Goal: Task Accomplishment & Management: Manage account settings

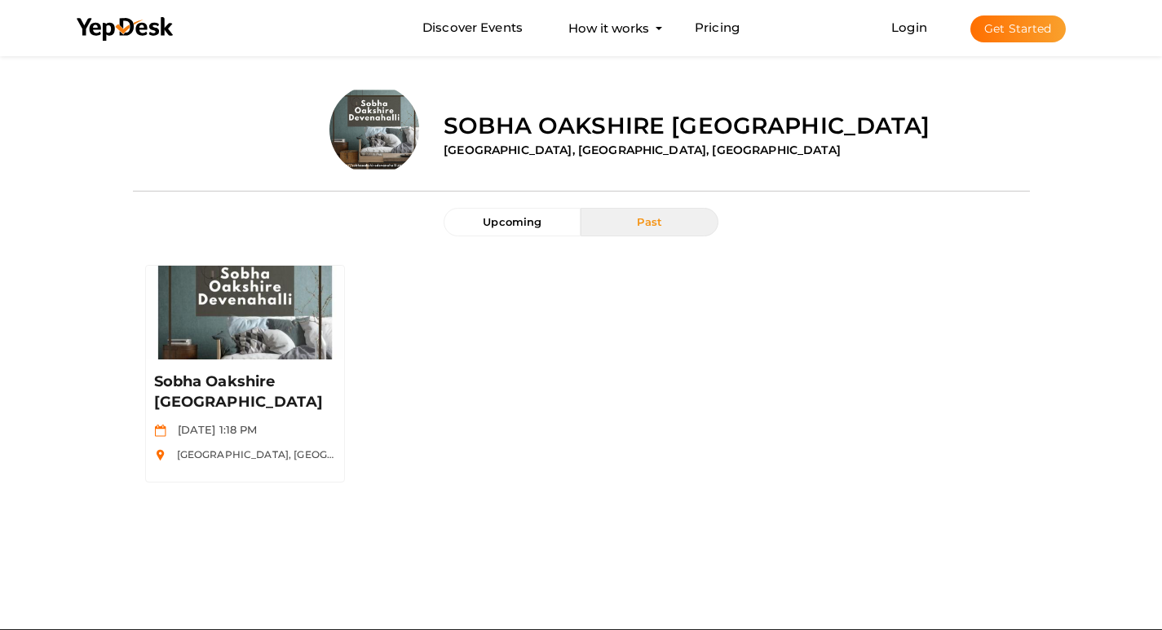
click at [995, 26] on button "Get Started" at bounding box center [1017, 28] width 95 height 27
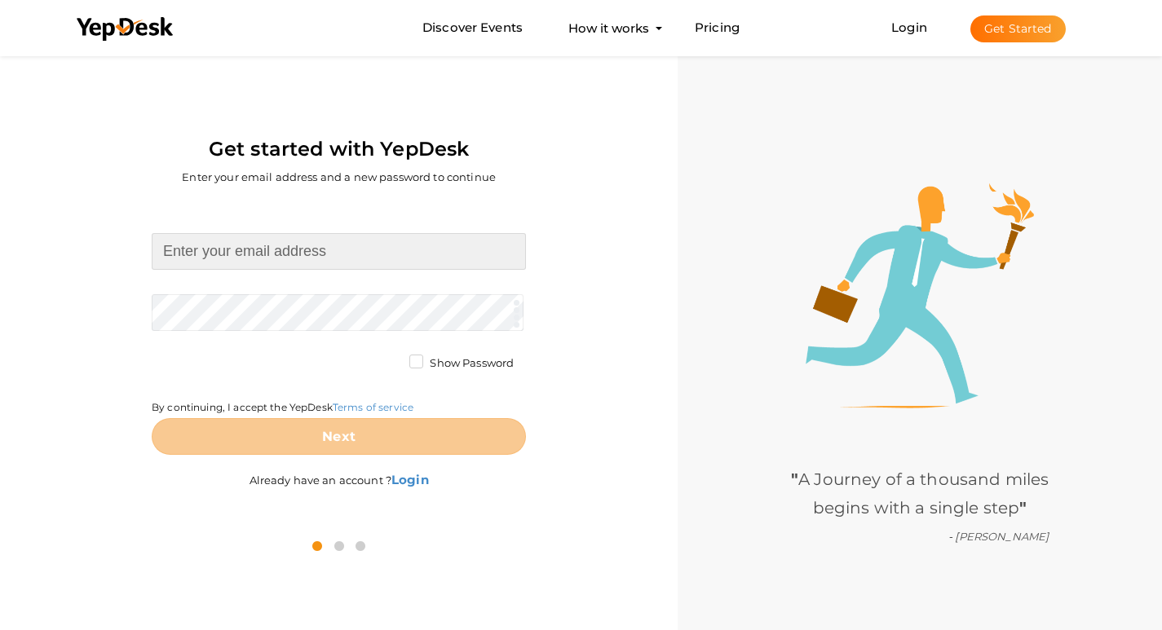
click at [219, 261] on input at bounding box center [339, 251] width 374 height 37
type input "maxestates65@gmail.com"
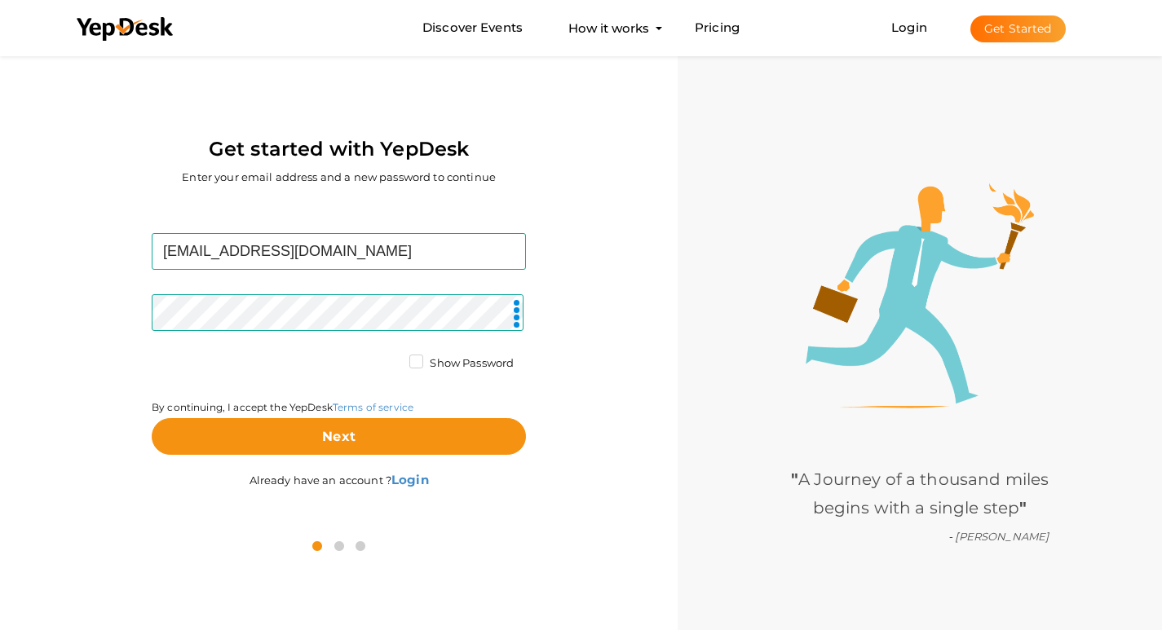
click at [410, 363] on label "Show Password" at bounding box center [461, 363] width 104 height 16
click at [393, 359] on input "Show Password" at bounding box center [393, 359] width 0 height 0
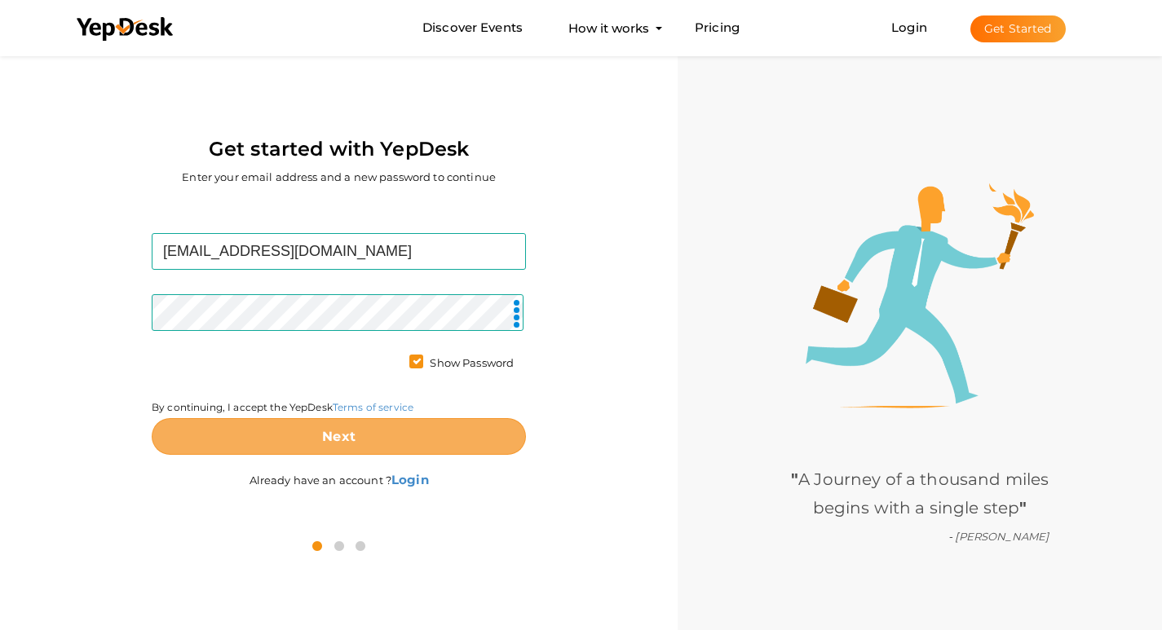
click at [421, 448] on button "Next" at bounding box center [339, 436] width 374 height 37
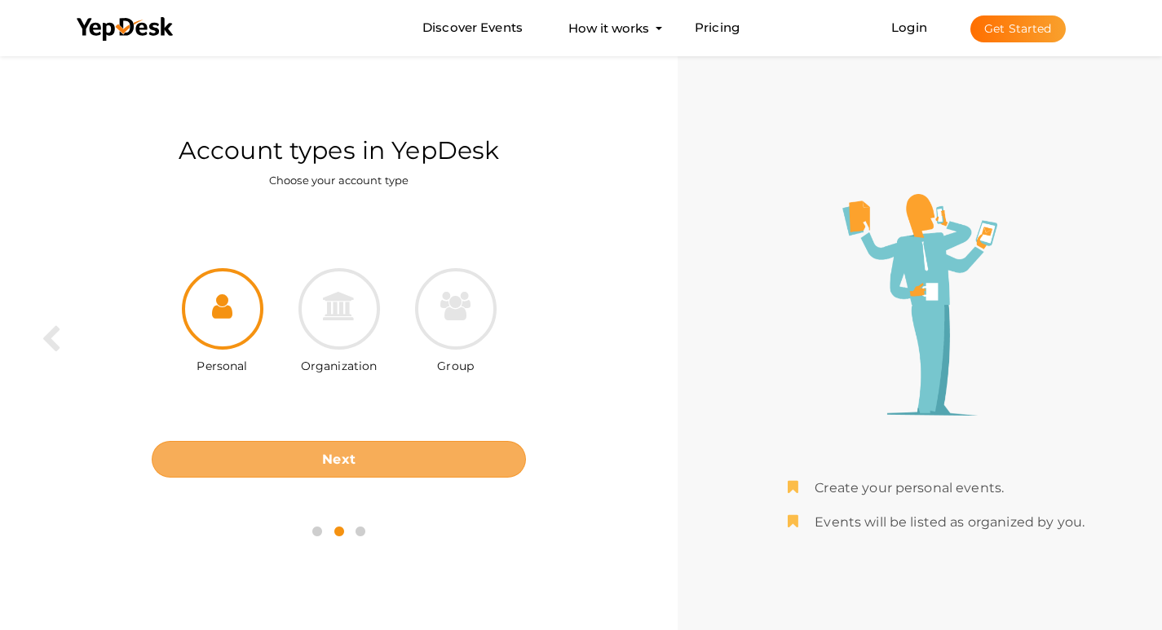
click at [416, 461] on button "Next" at bounding box center [339, 459] width 374 height 37
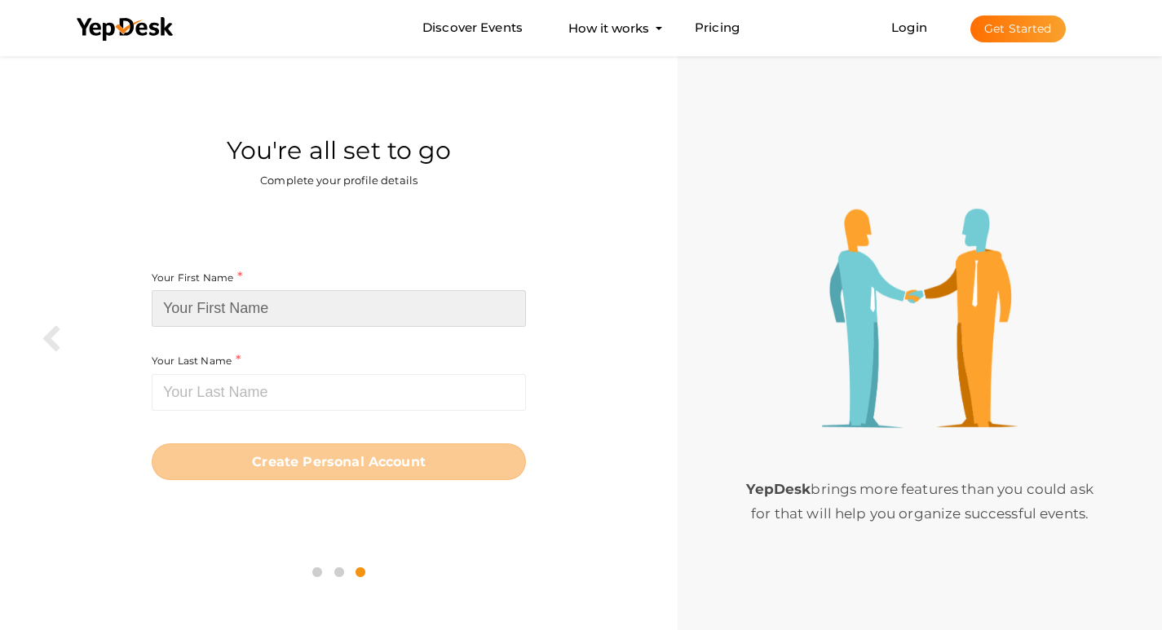
click at [287, 312] on input at bounding box center [339, 308] width 374 height 37
paste input "maxestategurgaon"
drag, startPoint x: 308, startPoint y: 304, endPoint x: 235, endPoint y: 313, distance: 73.9
click at [235, 313] on input "maxestategurgaon" at bounding box center [339, 308] width 374 height 37
type input "maxestate"
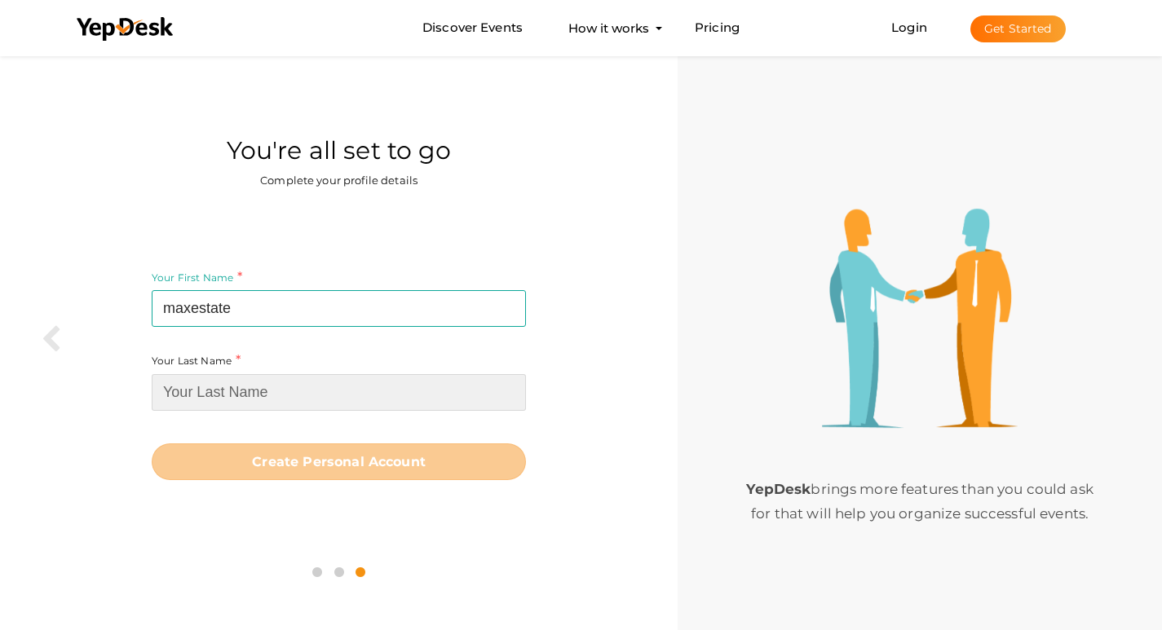
click at [374, 386] on input at bounding box center [339, 392] width 374 height 37
paste input "gurgaon"
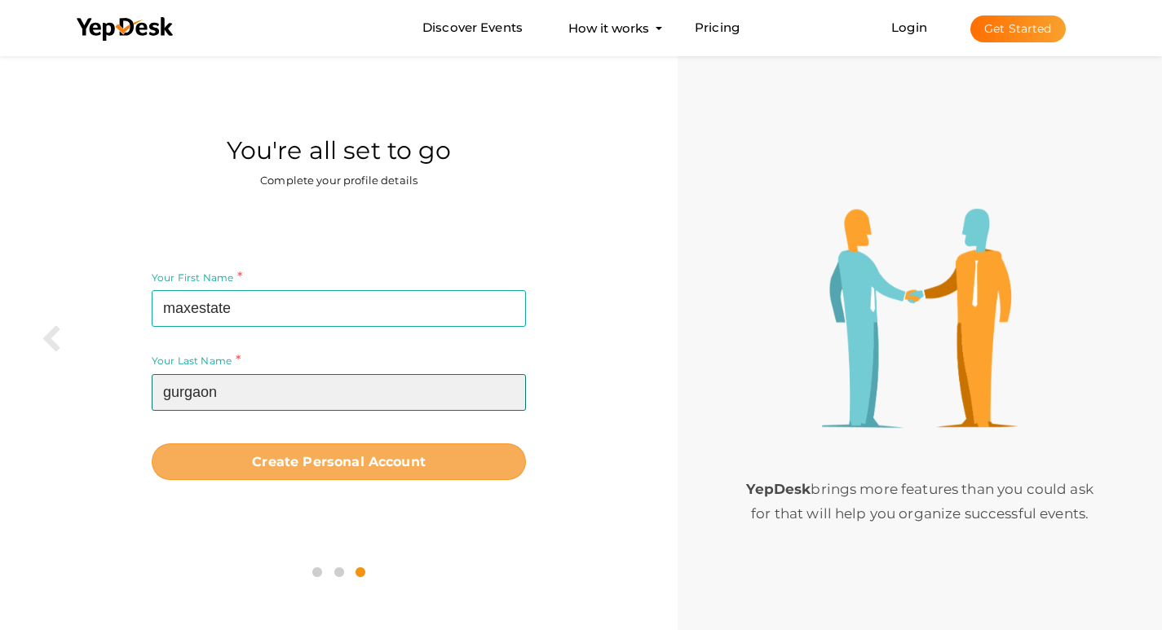
type input "gurgaon"
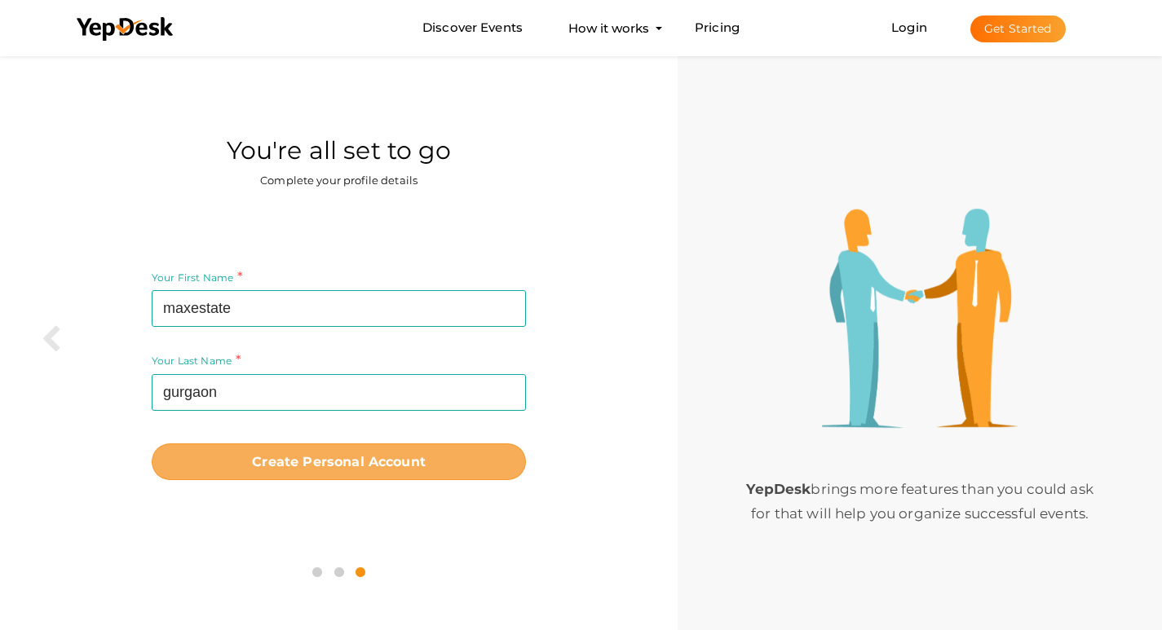
click at [374, 456] on button "Create Personal Account" at bounding box center [339, 461] width 374 height 37
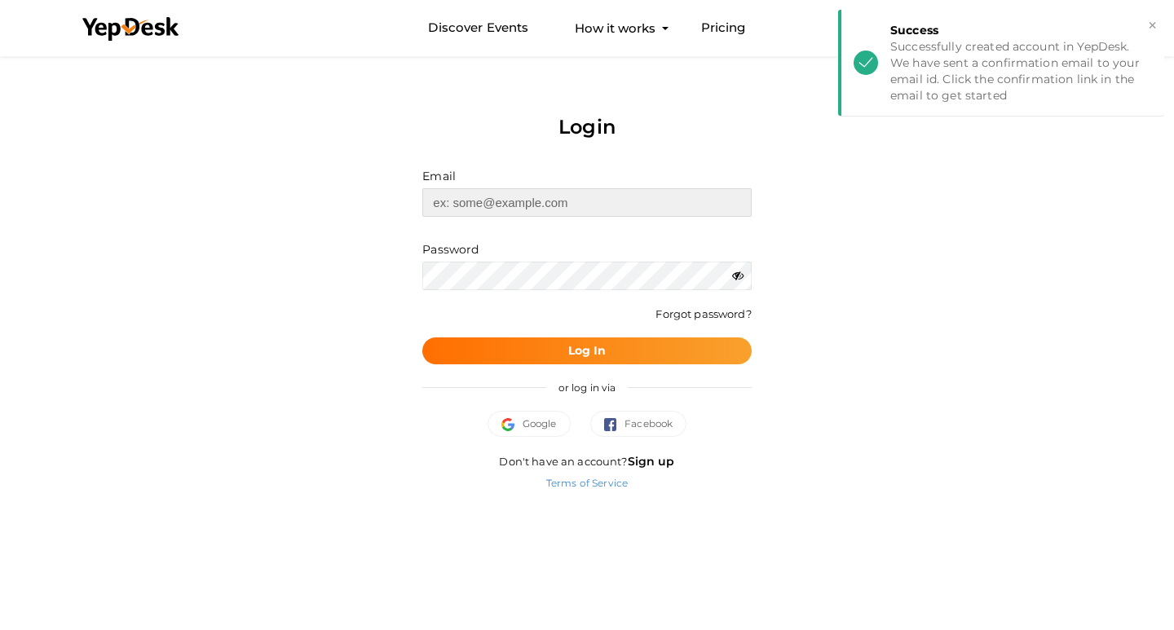
type input "[EMAIL_ADDRESS][DOMAIN_NAME]"
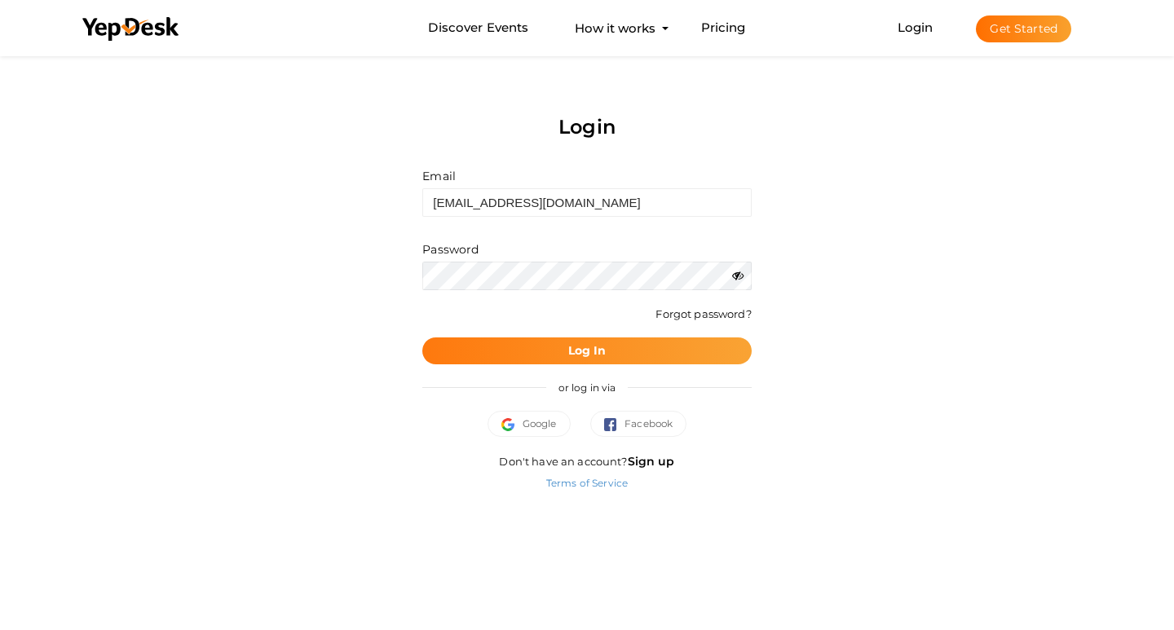
click at [723, 352] on button "Log In" at bounding box center [586, 350] width 328 height 27
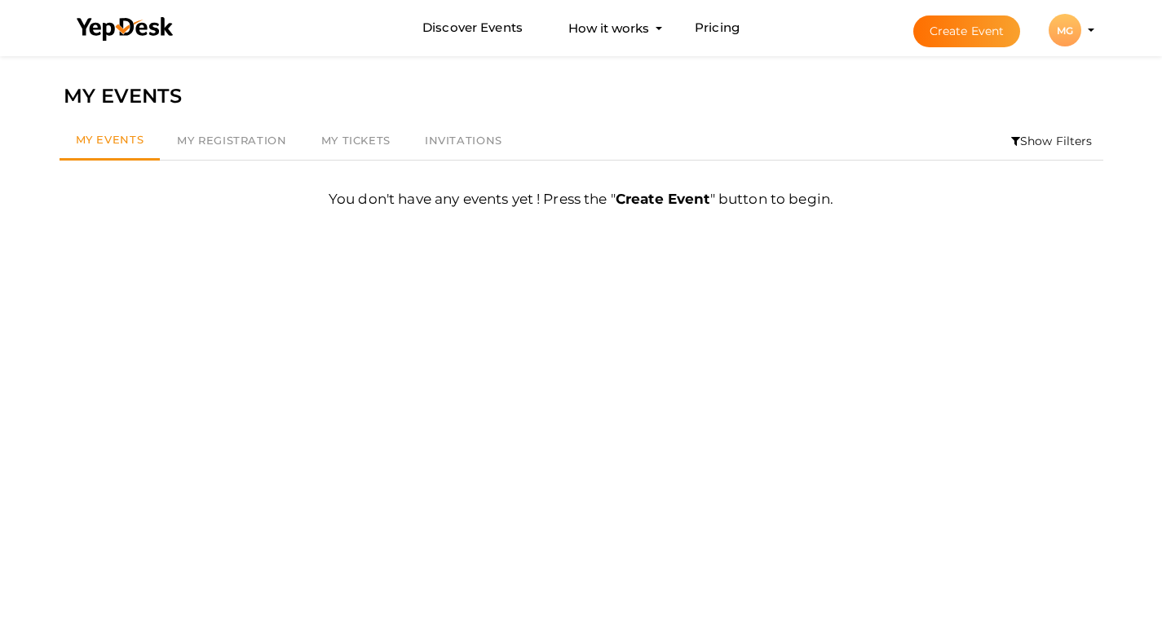
click at [1067, 37] on div "MG" at bounding box center [1064, 30] width 33 height 33
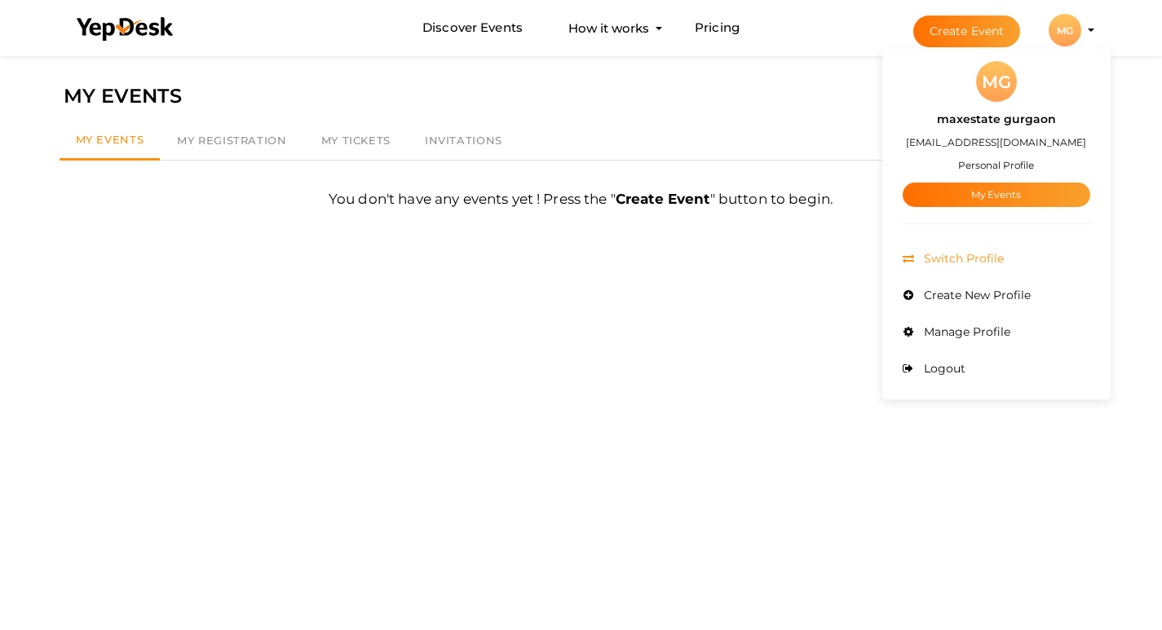
click at [1011, 262] on li "Switch Profile" at bounding box center [995, 258] width 187 height 37
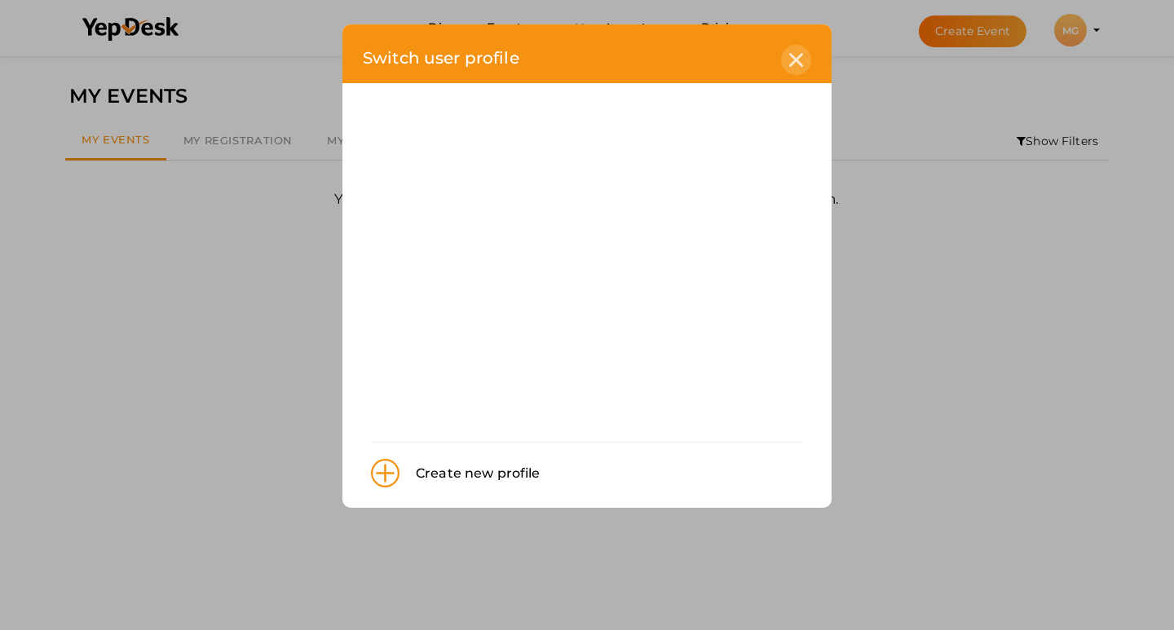
click at [809, 57] on div at bounding box center [796, 60] width 30 height 30
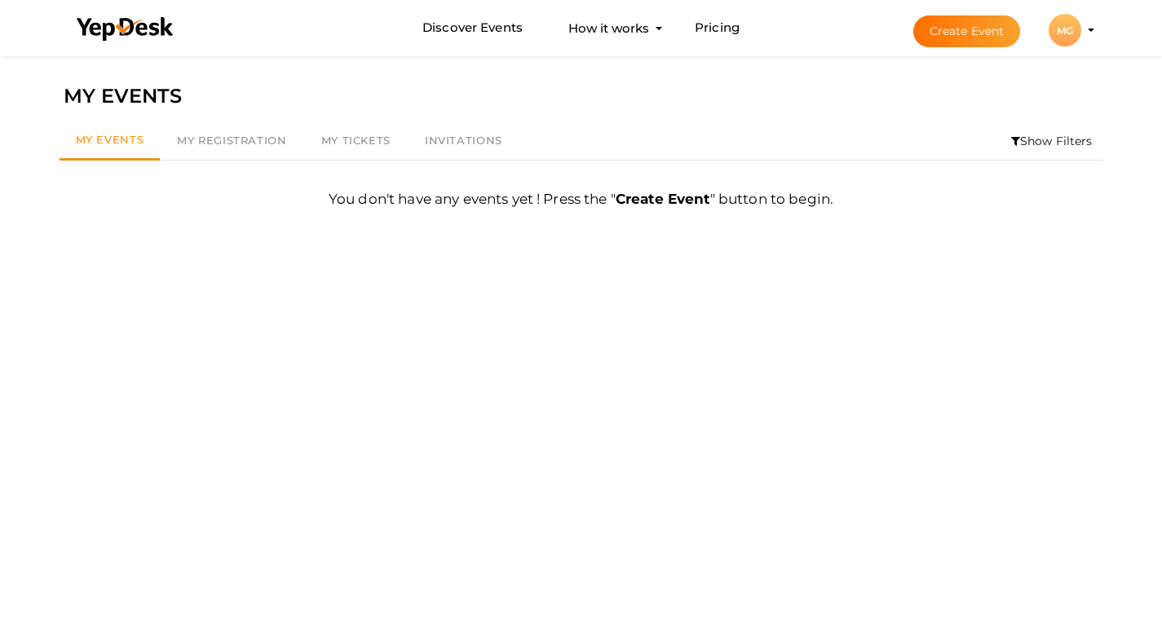
click at [1056, 30] on div "MG" at bounding box center [1064, 30] width 33 height 33
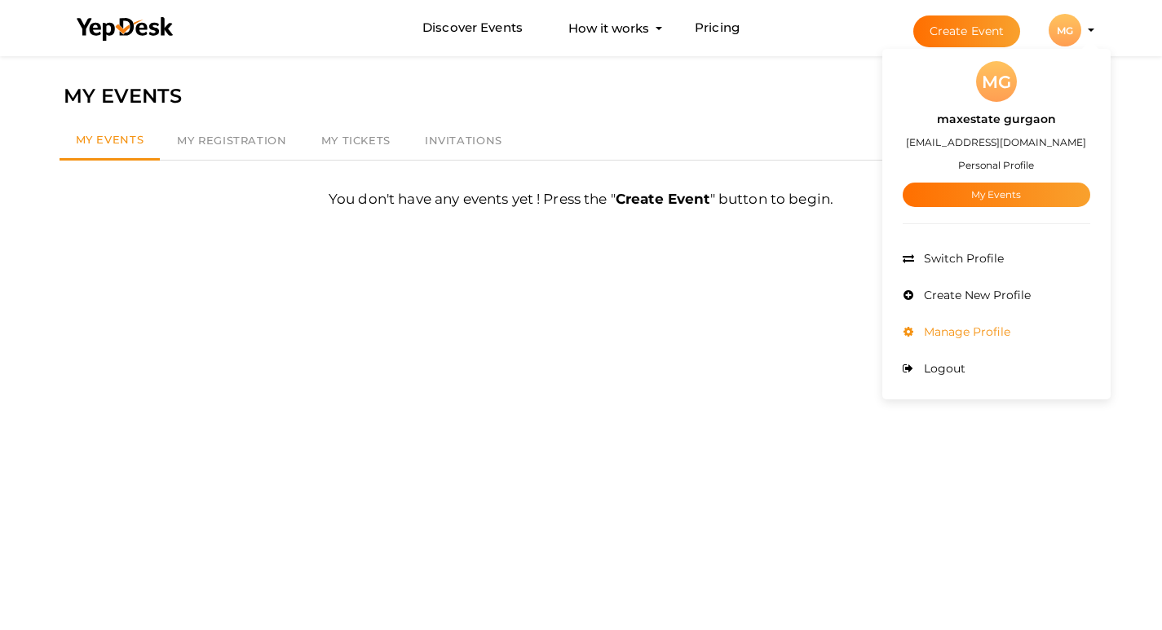
click at [982, 320] on li "Manage Profile" at bounding box center [995, 332] width 187 height 37
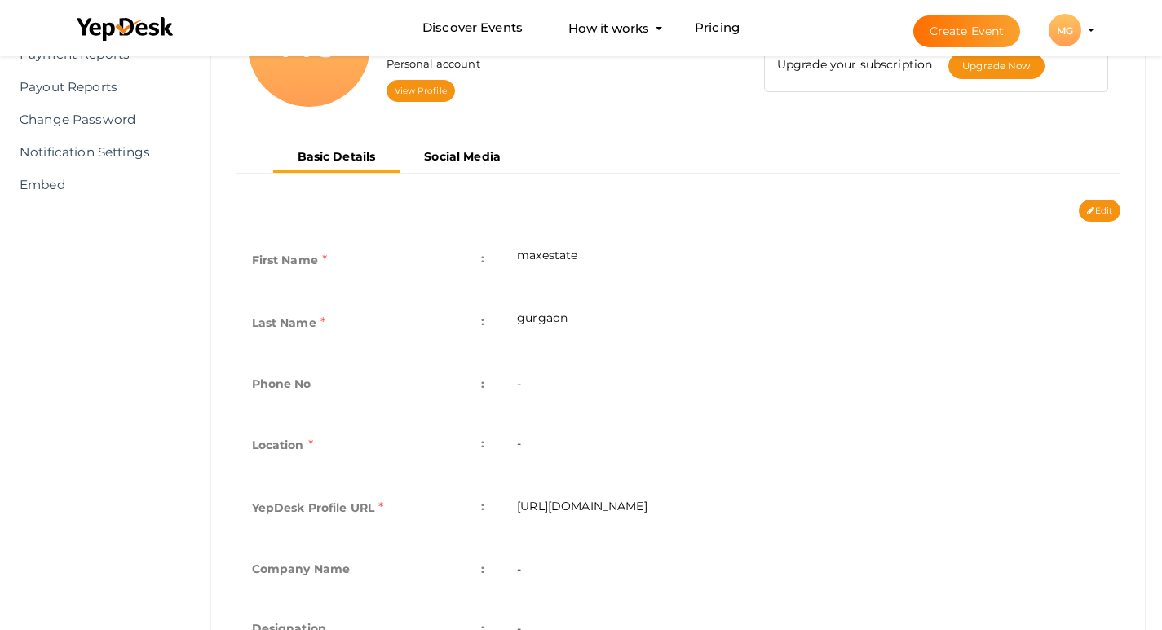
scroll to position [245, 0]
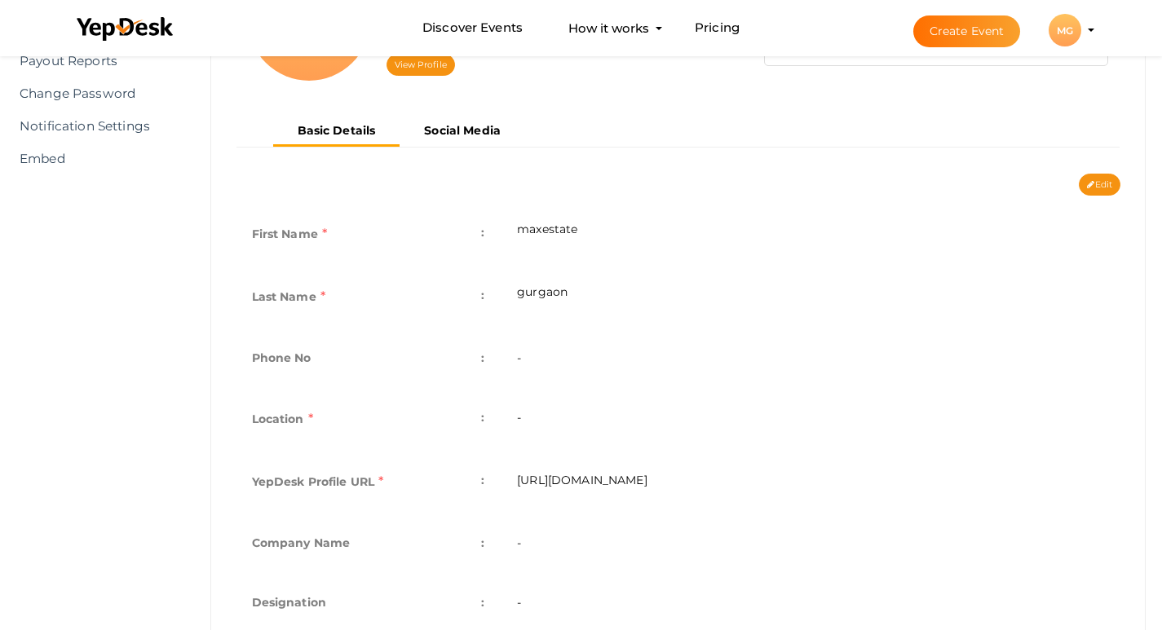
click at [599, 350] on td "-" at bounding box center [809, 360] width 619 height 60
click at [531, 352] on td "-" at bounding box center [809, 360] width 619 height 60
click at [1104, 177] on button "Edit" at bounding box center [1099, 185] width 42 height 22
type input "maxestate"
type input "gurgaon"
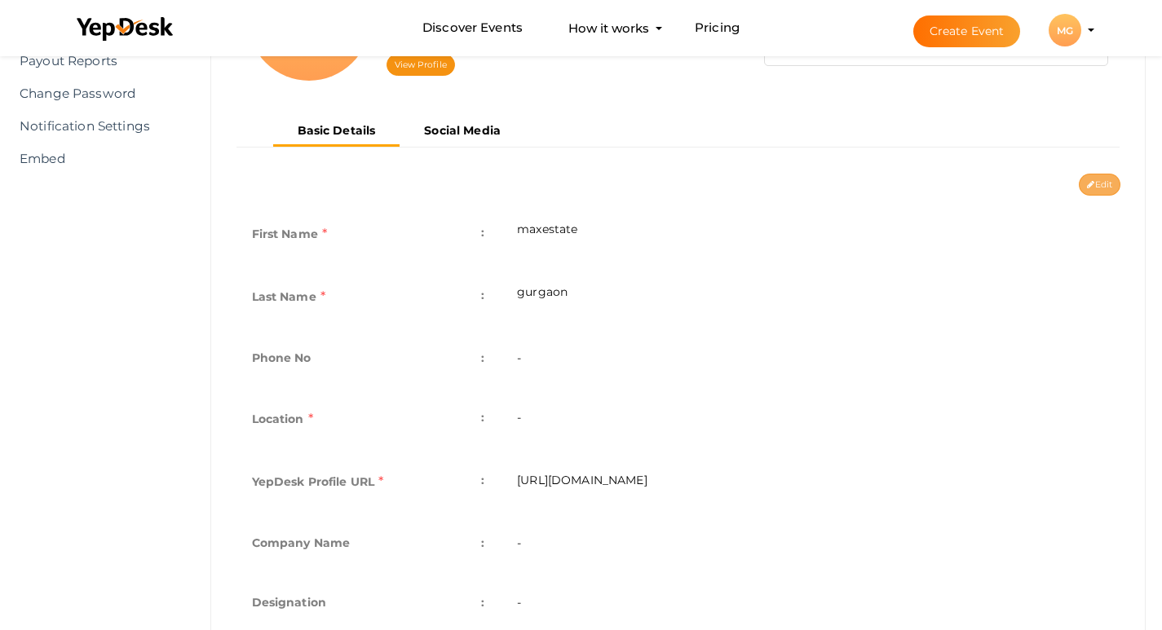
type input "maxestate-gurgaon"
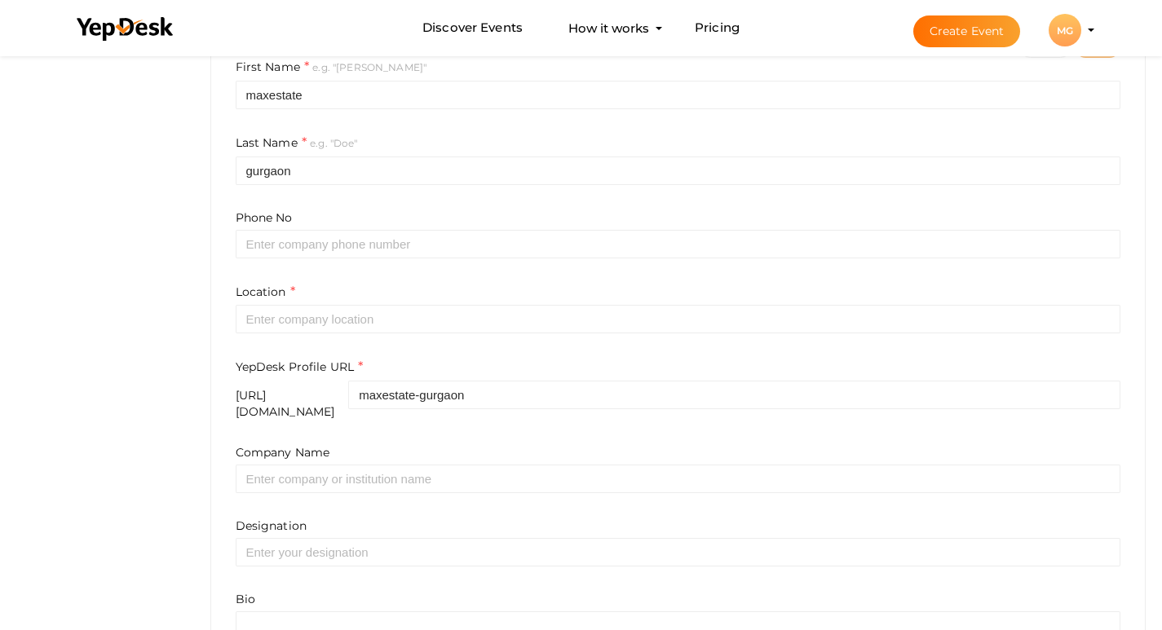
scroll to position [489, 0]
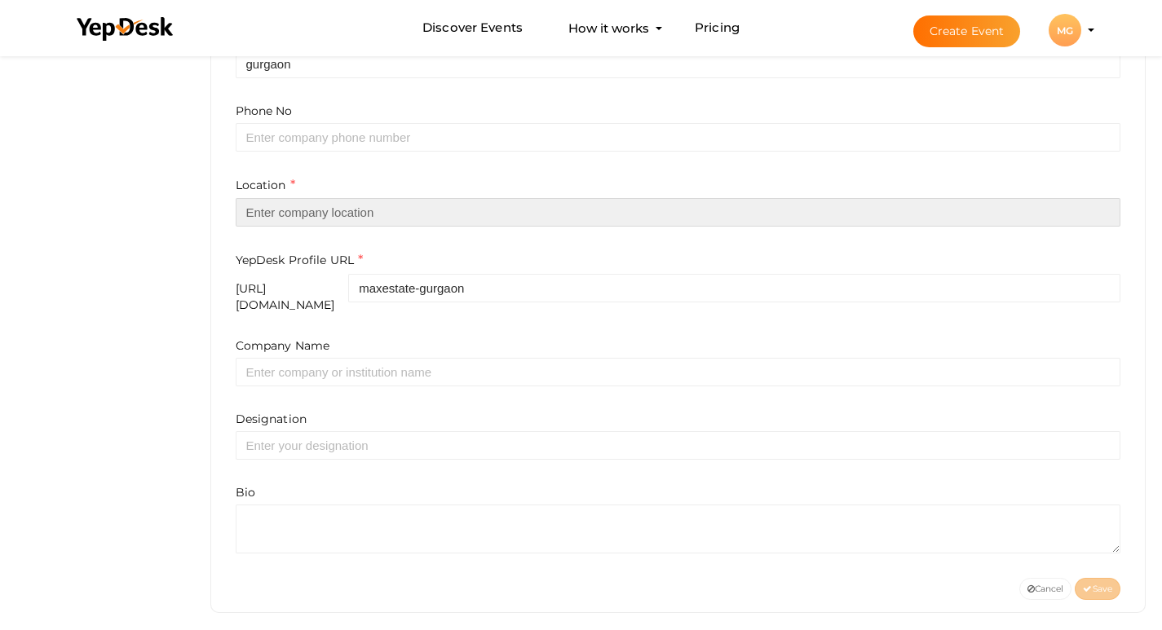
click at [432, 222] on input "text" at bounding box center [678, 212] width 885 height 29
paste input "Sector 65, [GEOGRAPHIC_DATA]"
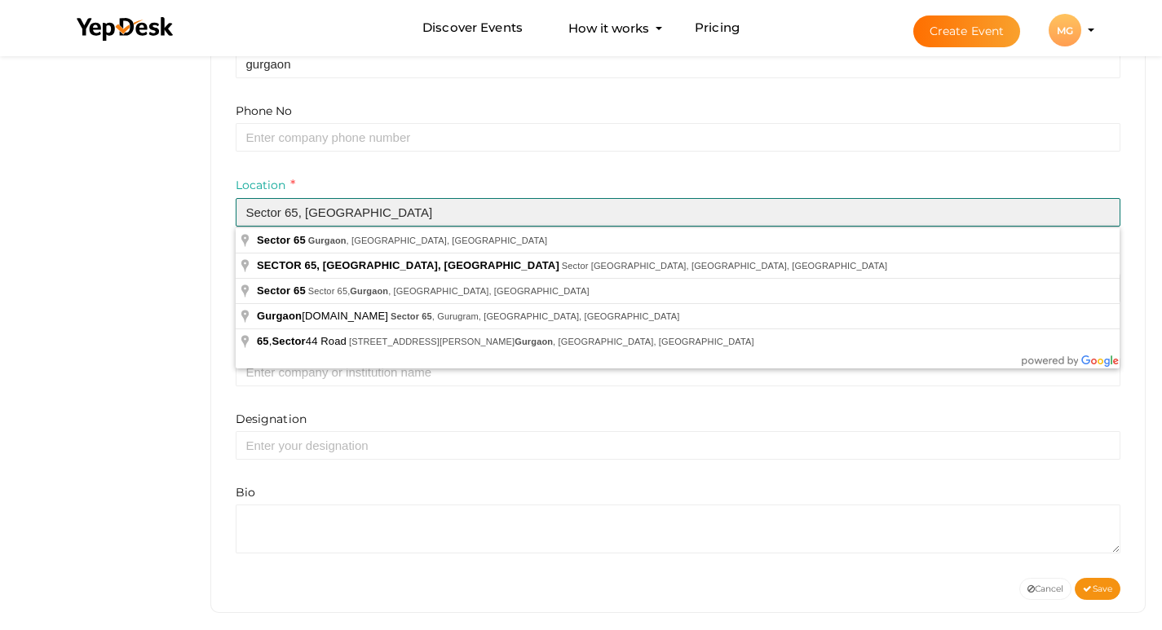
type input "Sector 65, [GEOGRAPHIC_DATA]"
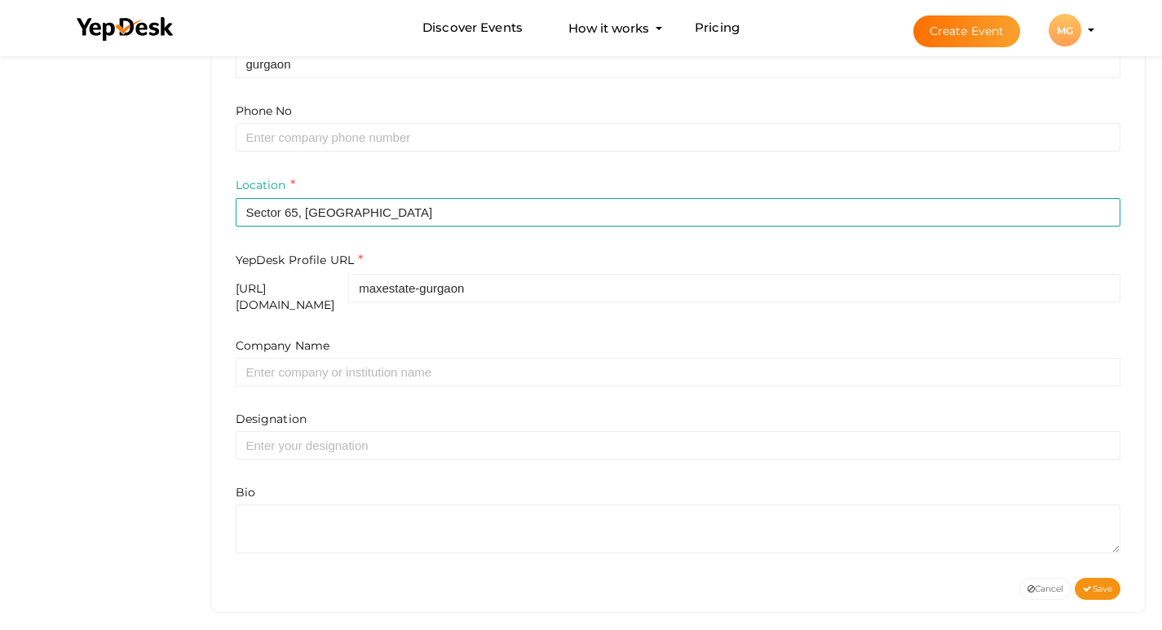
click at [495, 181] on div "Location Sector 65, Gurgaon" at bounding box center [678, 201] width 885 height 51
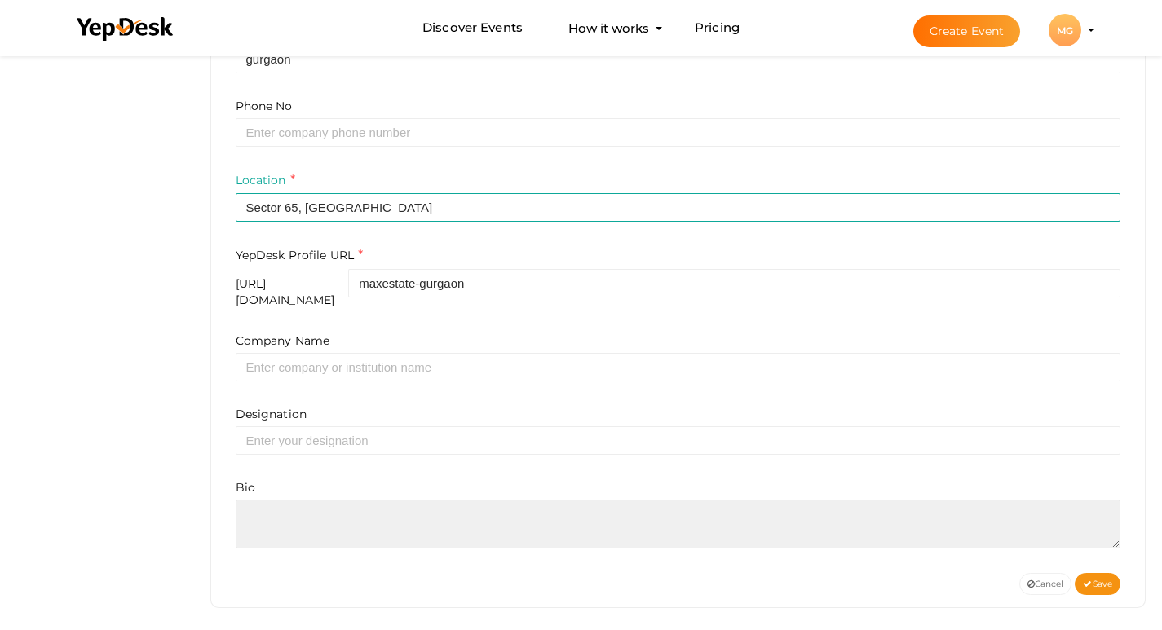
click at [418, 518] on textarea at bounding box center [678, 524] width 885 height 49
paste textarea "Max Estates Sector 65 Gurgaon is an upcoming commercial hub designed to meet th…"
type textarea "Max Estates Sector 65 Gurgaon is an upcoming commercial hub designed to meet th…"
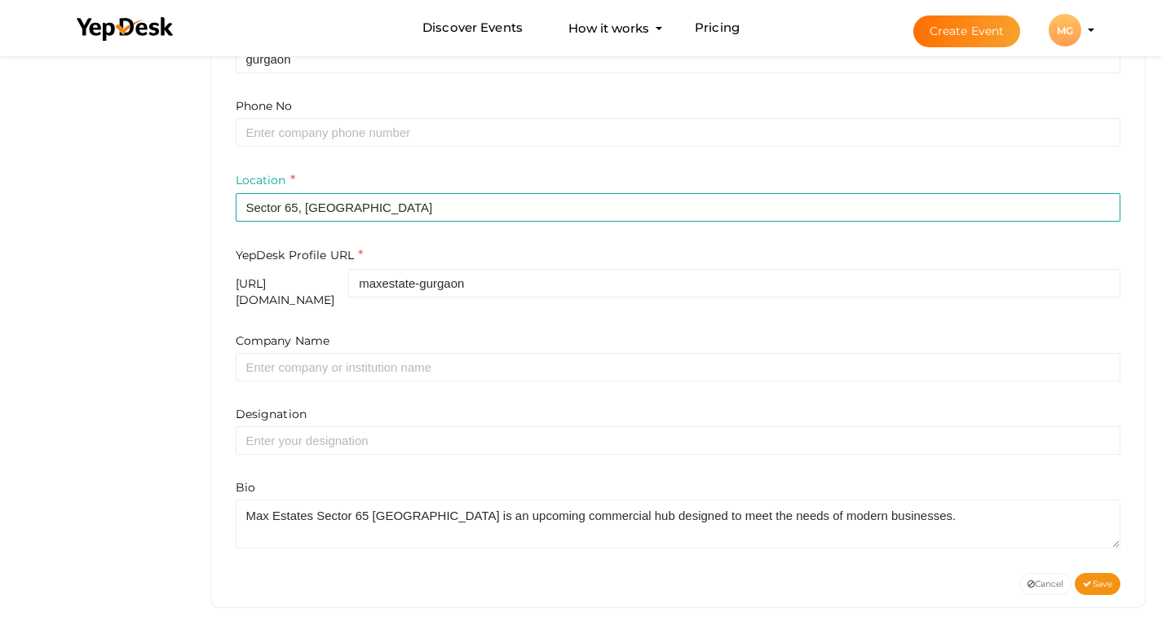
click at [1114, 584] on div "Cancel Save" at bounding box center [678, 584] width 910 height 22
click at [1109, 579] on button "Save" at bounding box center [1097, 584] width 46 height 22
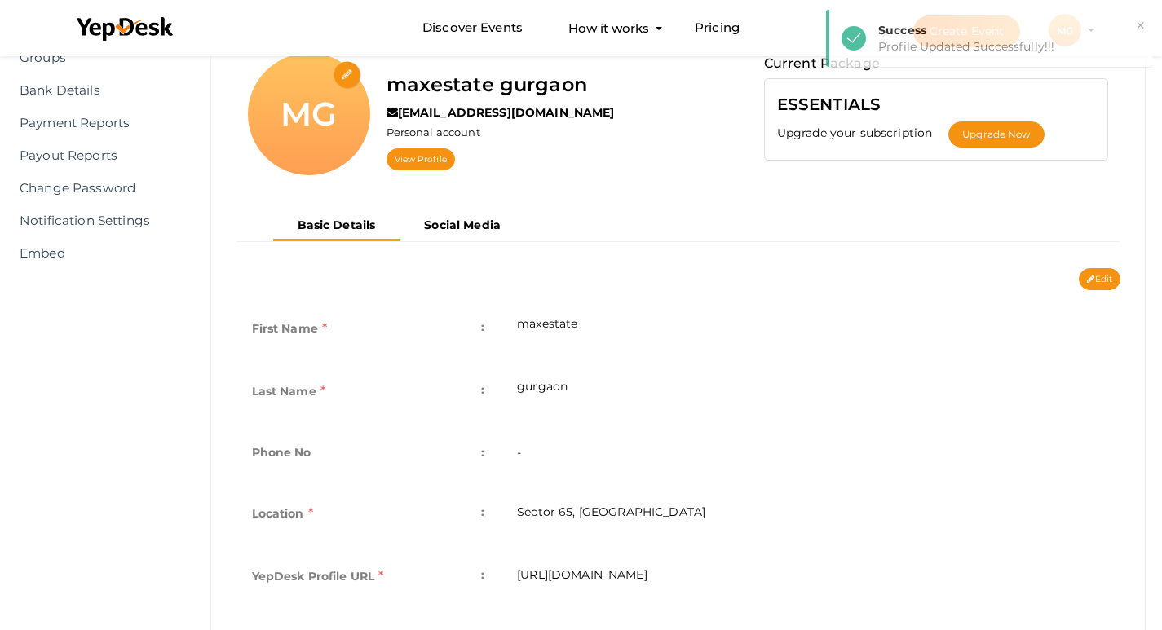
scroll to position [145, 0]
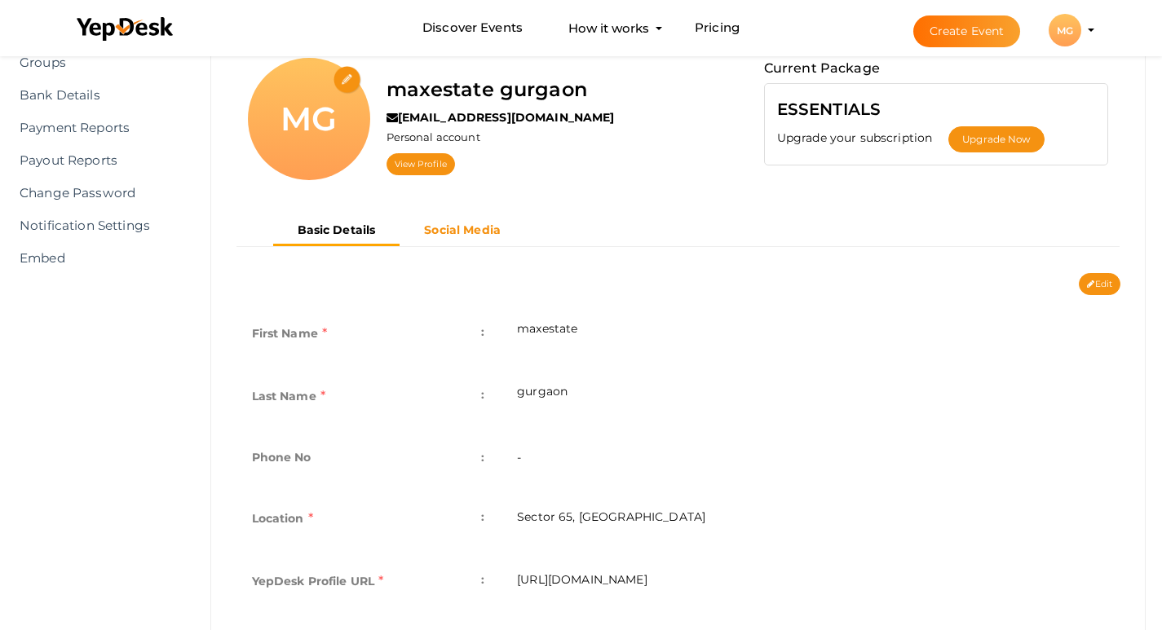
click at [465, 235] on b "Social Media" at bounding box center [462, 230] width 77 height 15
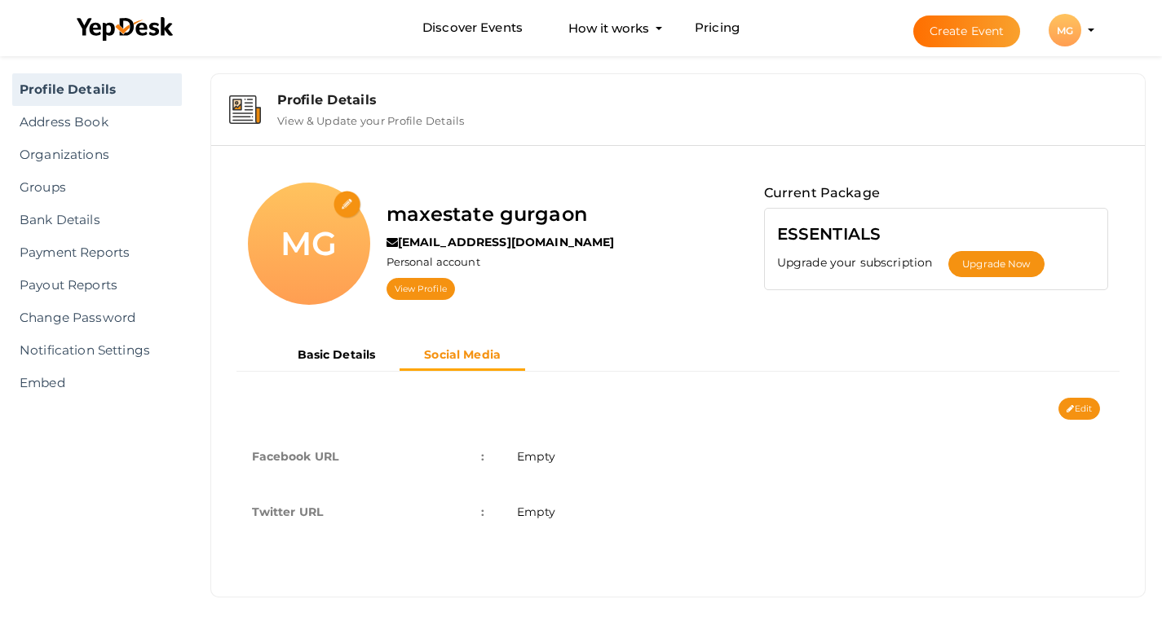
scroll to position [20, 0]
click at [1083, 403] on button "Edit" at bounding box center [1079, 409] width 42 height 22
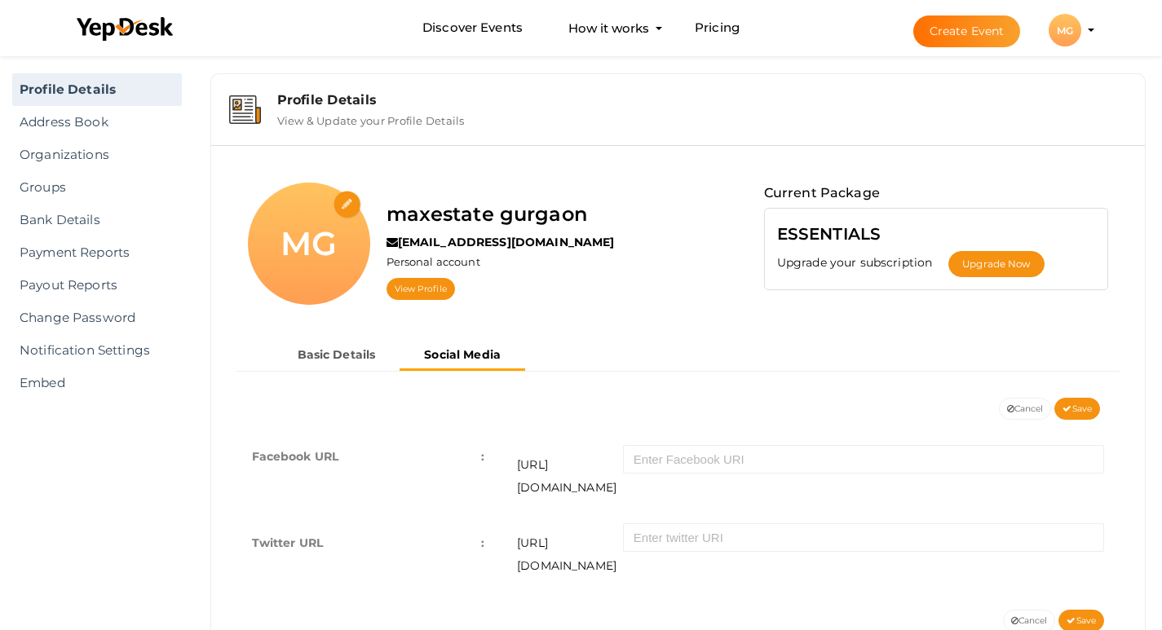
scroll to position [51, 0]
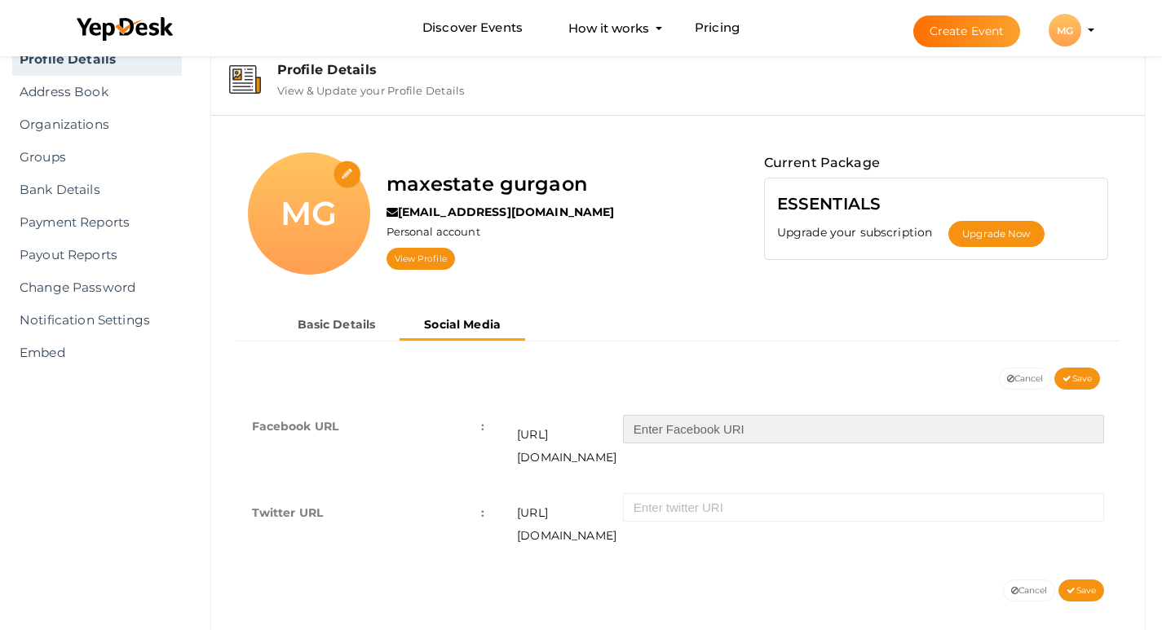
click at [678, 435] on input "text" at bounding box center [863, 429] width 481 height 29
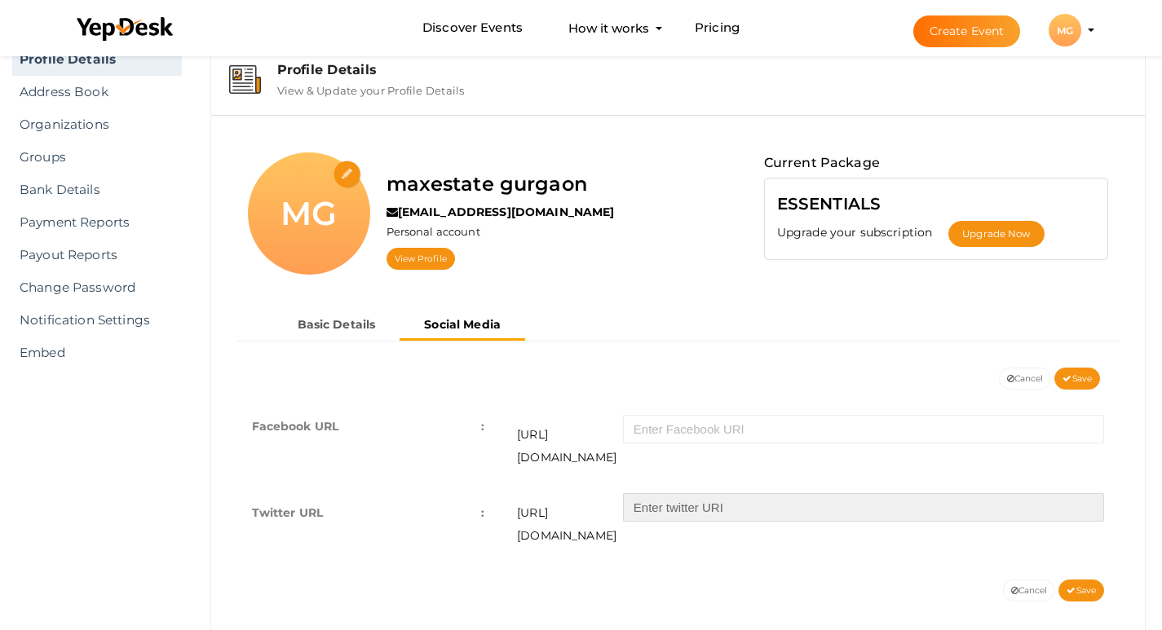
click at [682, 493] on input "text" at bounding box center [863, 507] width 481 height 29
paste input "https://x.com/65Maxestates"
type input "https://x.com/65Maxestates"
click at [1074, 580] on button "Save" at bounding box center [1081, 591] width 46 height 22
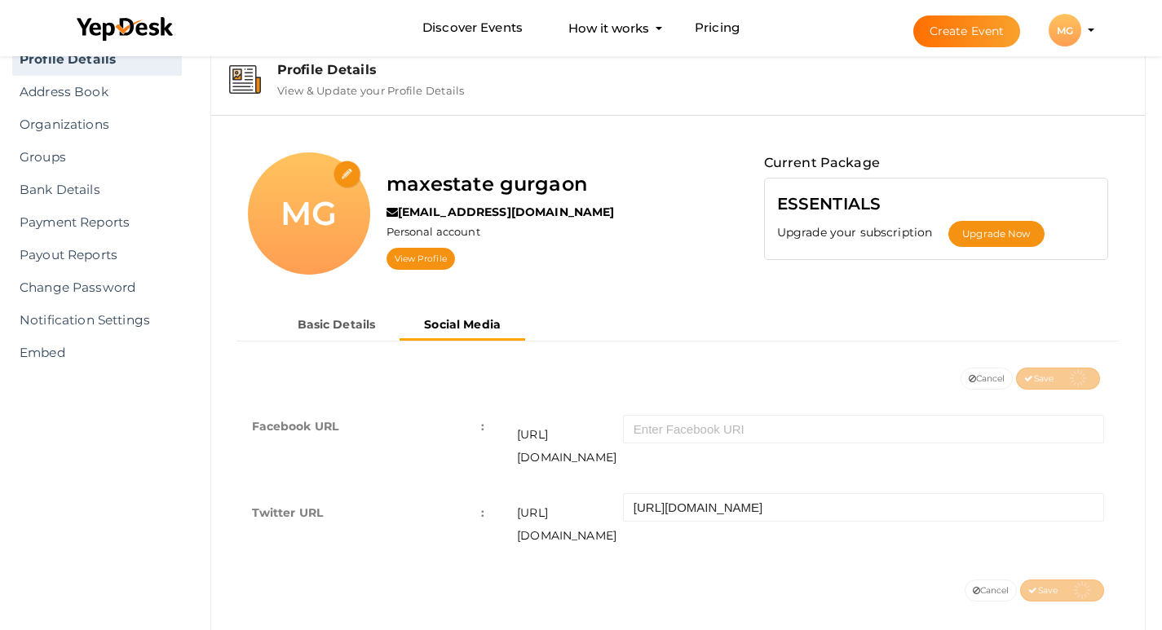
scroll to position [20, 0]
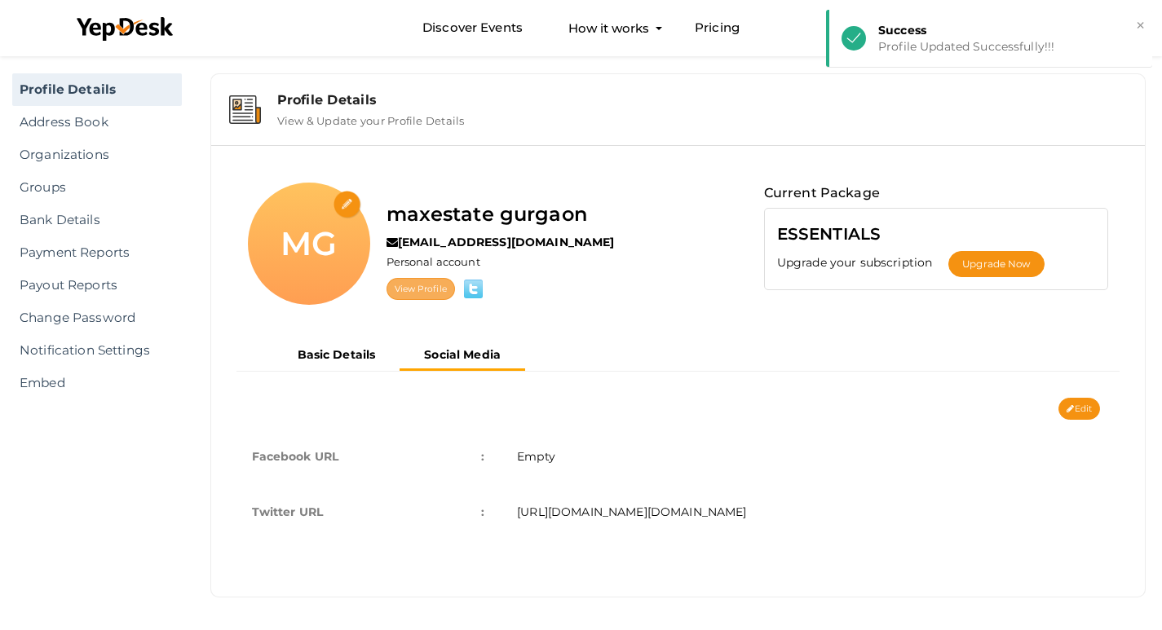
click at [424, 290] on link "View Profile" at bounding box center [420, 289] width 68 height 22
